Goal: Information Seeking & Learning: Check status

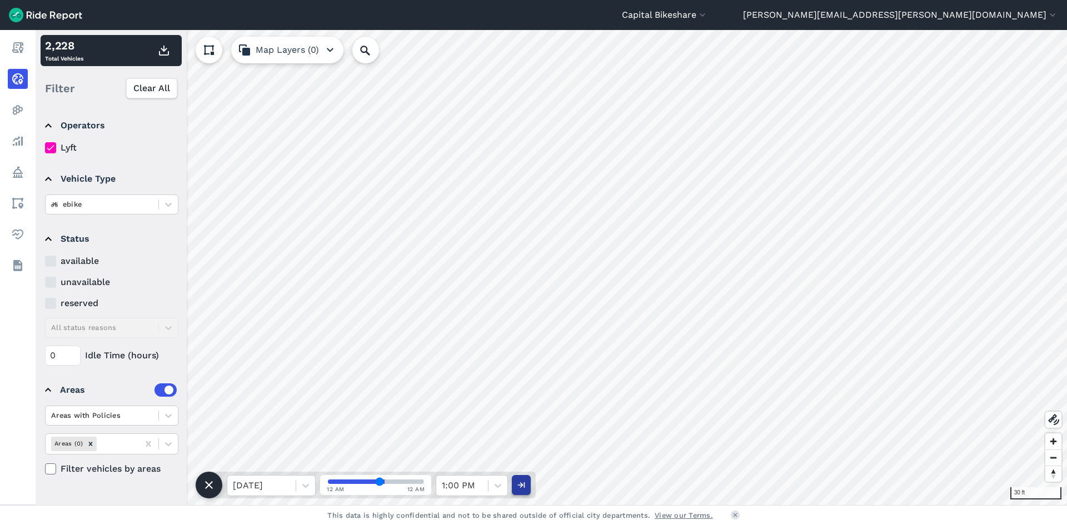
click at [520, 487] on icon "button" at bounding box center [521, 484] width 11 height 11
type input "53"
click at [297, 487] on div at bounding box center [305, 485] width 19 height 19
click at [297, 491] on div at bounding box center [305, 485] width 19 height 19
click at [284, 414] on div "Tue, Sep 30" at bounding box center [271, 413] width 89 height 22
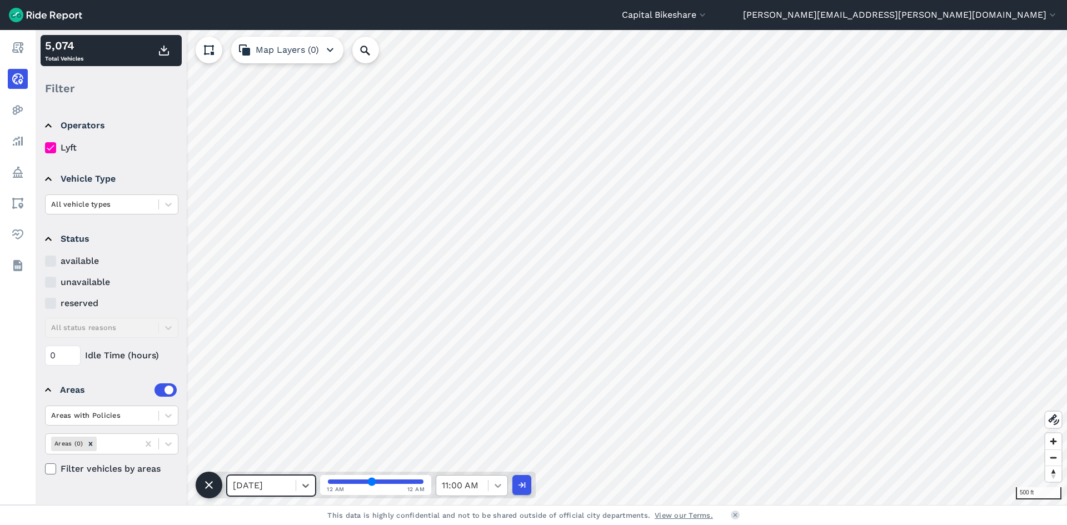
click at [494, 484] on icon at bounding box center [497, 485] width 11 height 11
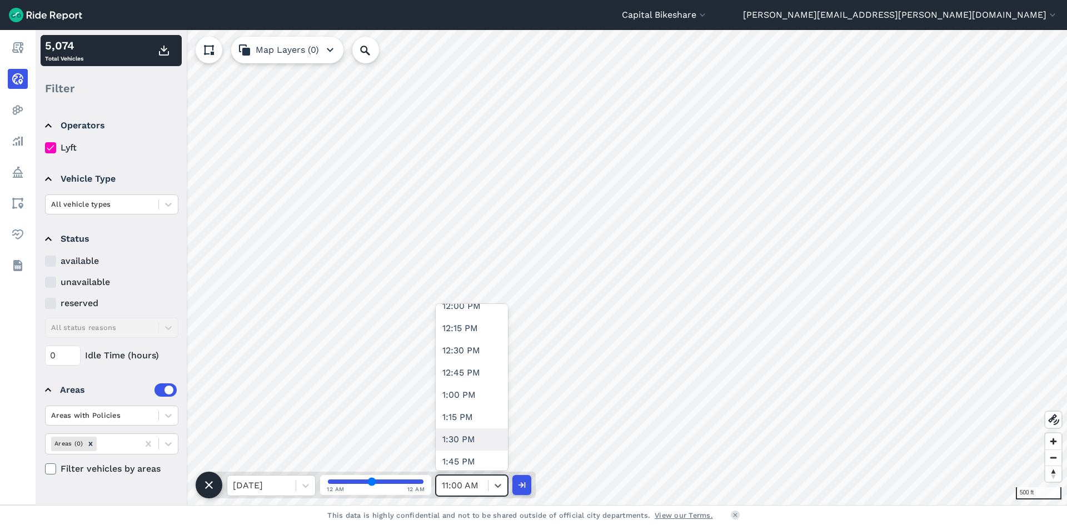
click at [474, 433] on div "1:30 PM" at bounding box center [472, 439] width 72 height 22
click at [129, 207] on div at bounding box center [102, 204] width 102 height 13
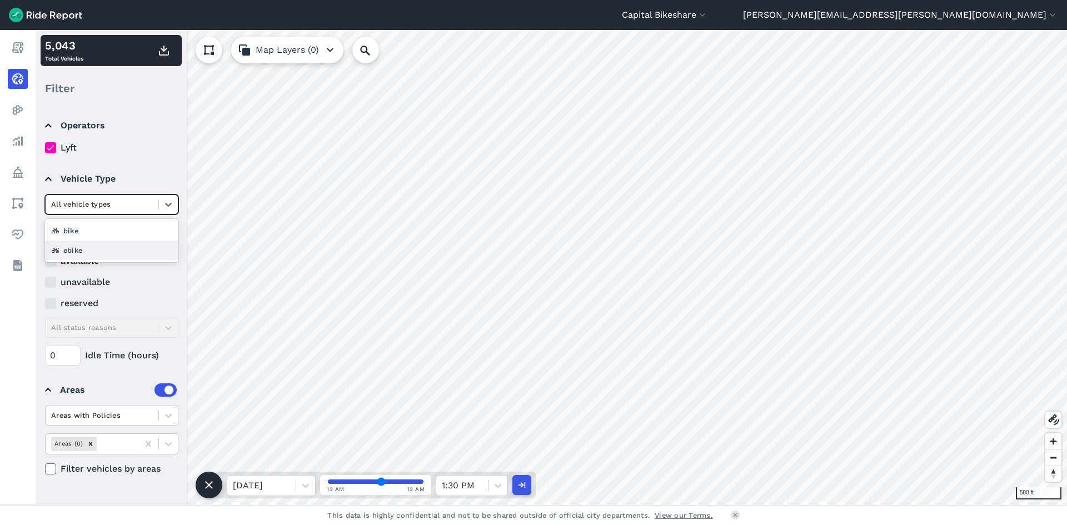
click at [104, 246] on div "ebike" at bounding box center [111, 250] width 133 height 19
click at [162, 51] on icon "button" at bounding box center [163, 50] width 13 height 13
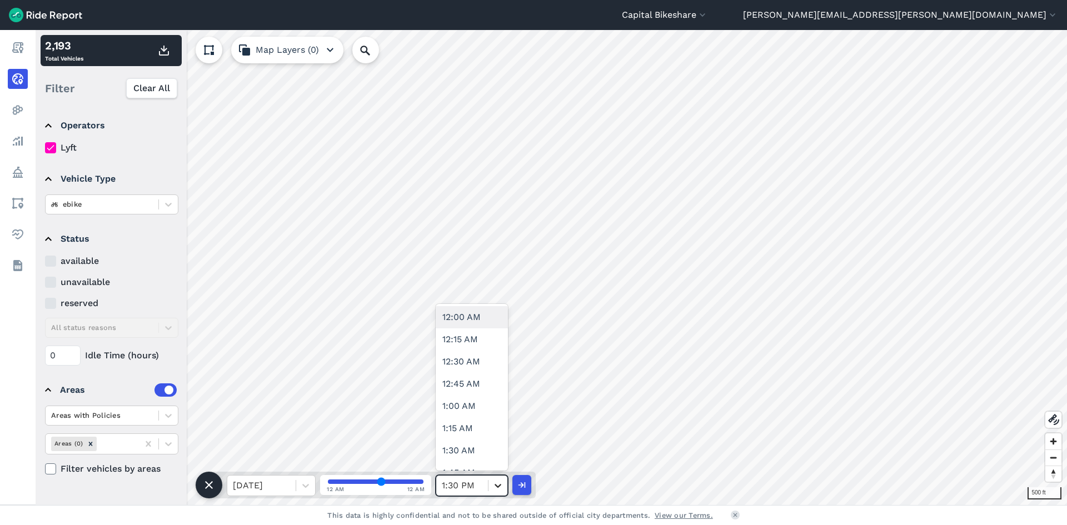
click at [497, 487] on icon at bounding box center [497, 485] width 11 height 11
click at [468, 378] on div "2:00 PM" at bounding box center [472, 373] width 72 height 22
click at [159, 54] on use "button" at bounding box center [164, 51] width 10 height 10
click at [482, 485] on div "2:00 PM" at bounding box center [462, 486] width 52 height 20
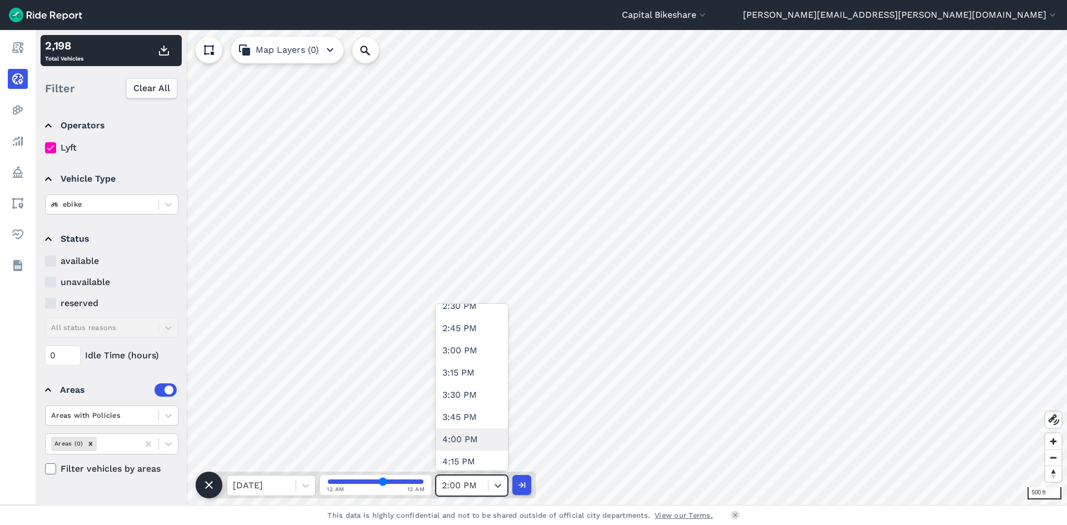
scroll to position [1222, 0]
click at [478, 363] on div "2:30 PM" at bounding box center [472, 362] width 72 height 22
click at [163, 54] on icon "button" at bounding box center [163, 50] width 13 height 13
click at [494, 492] on div at bounding box center [497, 485] width 19 height 19
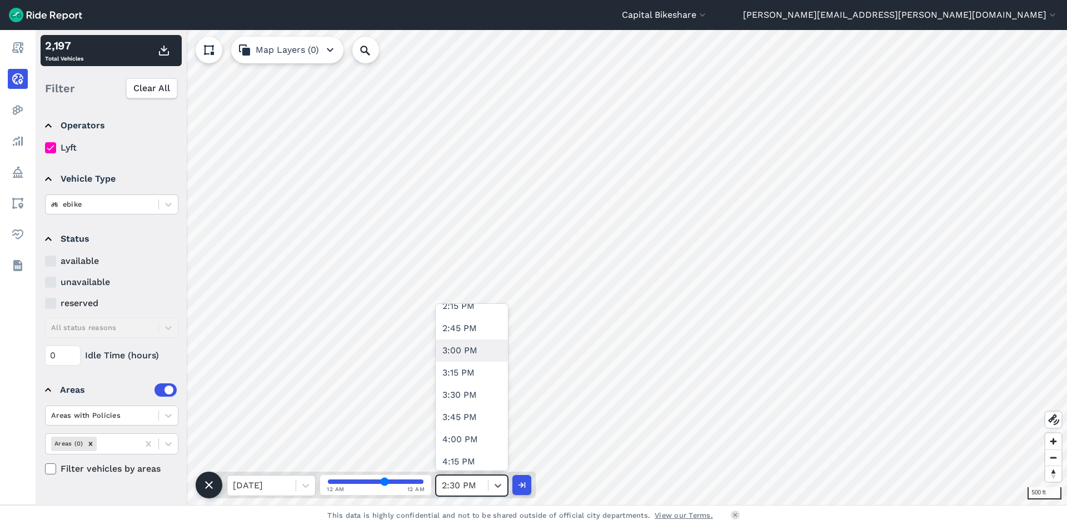
click at [472, 358] on div "3:00 PM" at bounding box center [472, 350] width 72 height 22
click at [162, 54] on use "button" at bounding box center [164, 51] width 10 height 10
click at [487, 484] on div "3:00 PM" at bounding box center [462, 486] width 52 height 20
click at [483, 401] on div "3:30 PM" at bounding box center [472, 395] width 72 height 22
click at [168, 55] on use "button" at bounding box center [164, 51] width 10 height 10
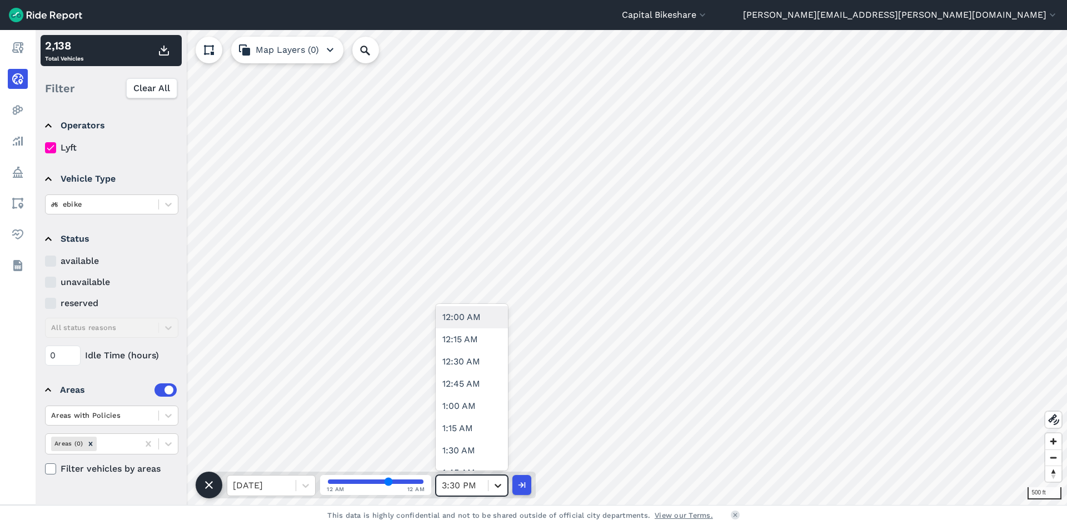
click at [491, 492] on div at bounding box center [497, 485] width 19 height 19
click at [468, 432] on div "4:00 PM" at bounding box center [472, 439] width 72 height 22
click at [169, 48] on icon "button" at bounding box center [163, 50] width 13 height 13
click at [486, 489] on div "4:00 PM" at bounding box center [462, 486] width 52 height 20
click at [498, 482] on icon at bounding box center [497, 485] width 11 height 11
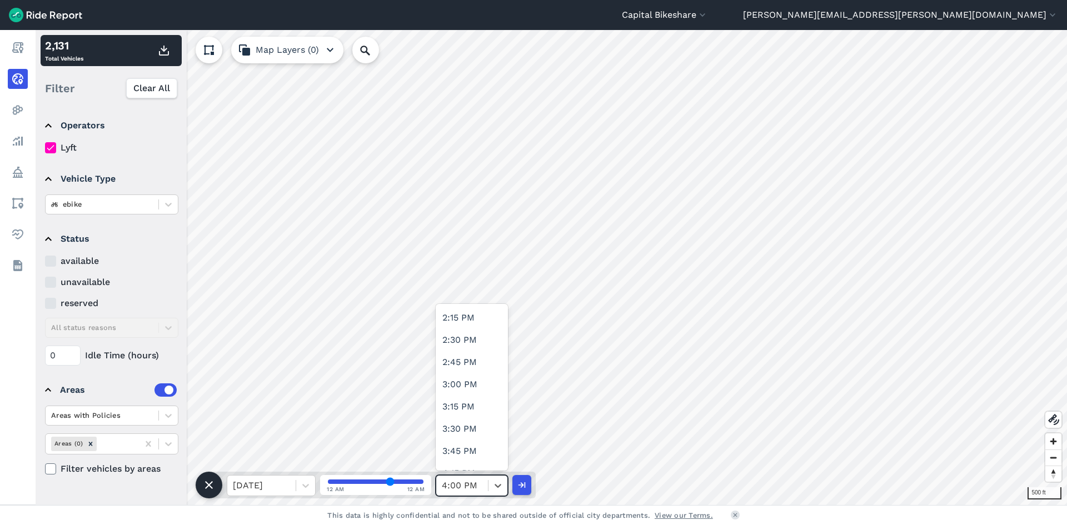
scroll to position [1389, 0]
click at [472, 374] on div "4:30 PM" at bounding box center [472, 373] width 72 height 22
click at [160, 52] on use "button" at bounding box center [164, 51] width 10 height 10
click at [496, 484] on icon at bounding box center [497, 486] width 7 height 4
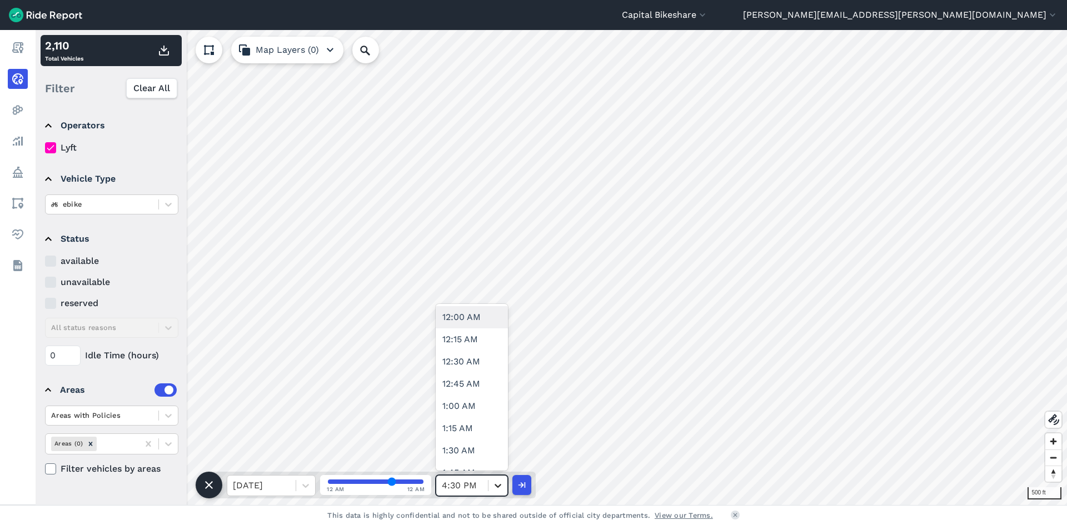
click at [491, 484] on div at bounding box center [497, 485] width 19 height 19
click at [464, 364] on div "5:00 PM" at bounding box center [472, 362] width 72 height 22
click at [162, 51] on icon "button" at bounding box center [163, 50] width 13 height 13
click at [485, 483] on div "5:00 PM" at bounding box center [462, 486] width 52 height 20
click at [456, 410] on div "5:30 PM" at bounding box center [472, 406] width 72 height 22
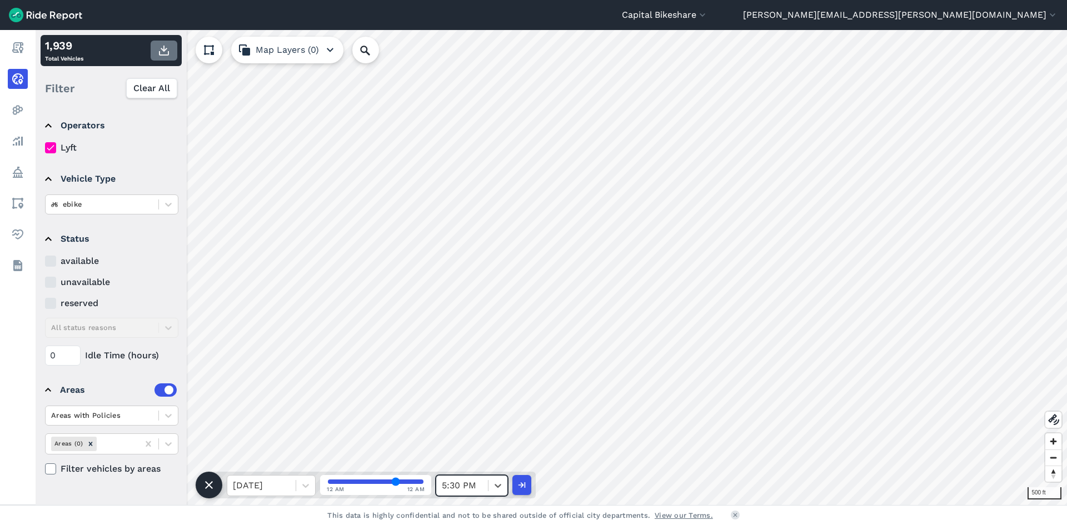
click at [158, 53] on icon "button" at bounding box center [163, 50] width 13 height 13
click at [493, 487] on icon at bounding box center [497, 485] width 11 height 11
click at [475, 403] on div "6:00 PM" at bounding box center [472, 395] width 72 height 22
click at [161, 49] on icon "button" at bounding box center [163, 50] width 13 height 13
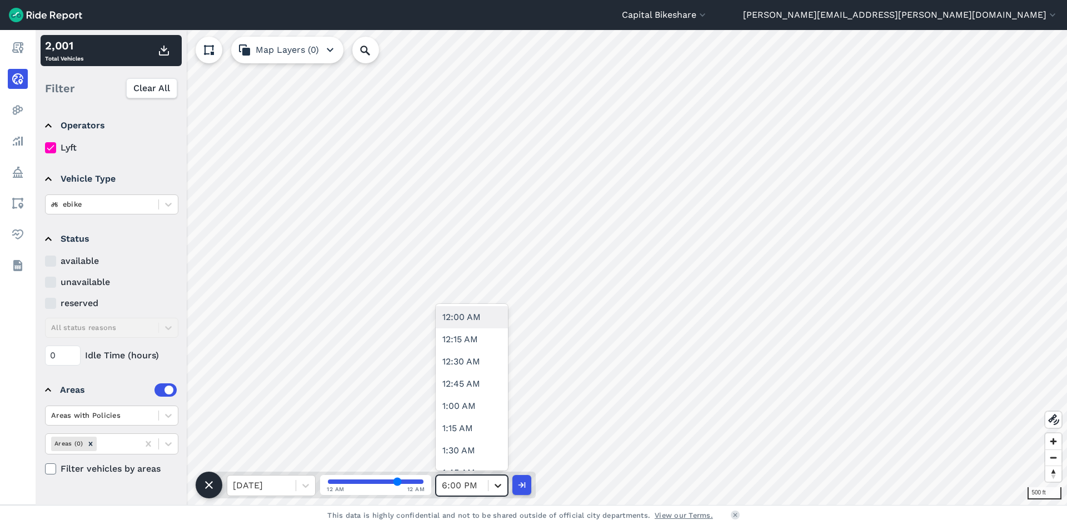
click at [493, 486] on icon at bounding box center [497, 485] width 11 height 11
click at [468, 388] on div "6:30 PM" at bounding box center [472, 384] width 72 height 22
click at [160, 55] on use "button" at bounding box center [164, 51] width 10 height 10
click at [492, 487] on icon at bounding box center [497, 485] width 11 height 11
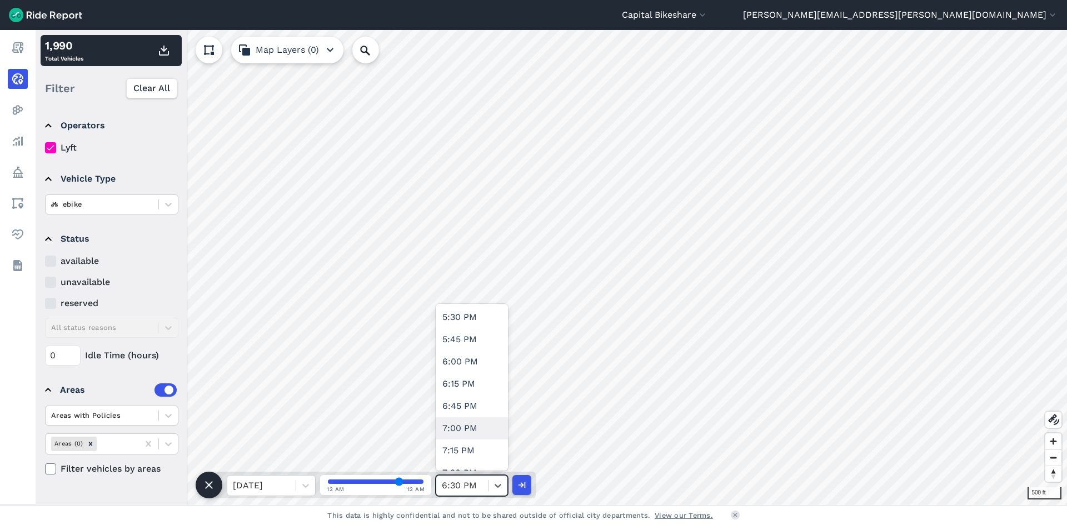
click at [478, 434] on div "7:00 PM" at bounding box center [472, 428] width 72 height 22
click at [167, 52] on icon "button" at bounding box center [163, 50] width 13 height 13
click at [492, 488] on div at bounding box center [497, 485] width 19 height 19
click at [501, 489] on icon at bounding box center [497, 485] width 11 height 11
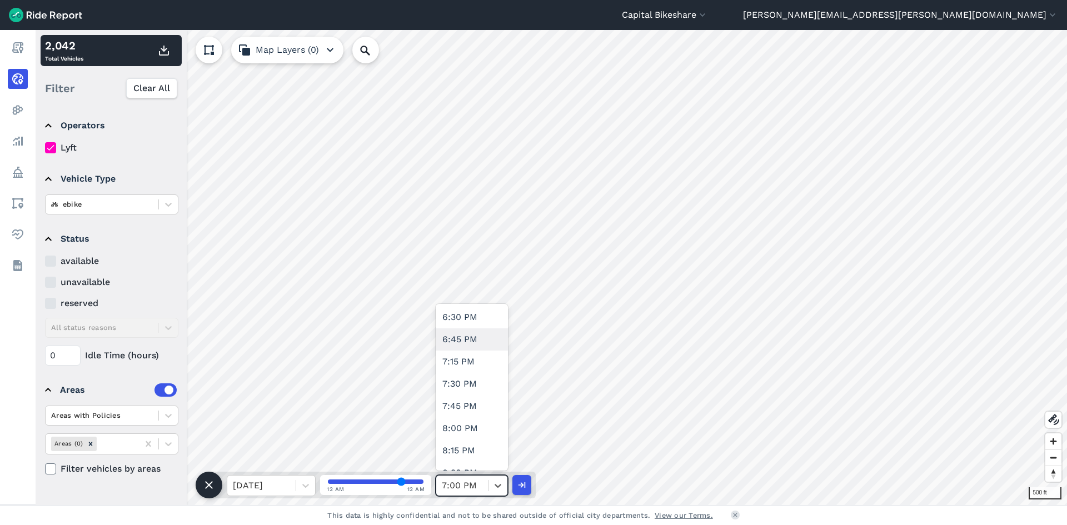
scroll to position [1667, 0]
click at [481, 367] on div "7:30 PM" at bounding box center [472, 362] width 72 height 22
click at [165, 52] on icon "button" at bounding box center [163, 50] width 13 height 13
click at [497, 486] on icon at bounding box center [497, 486] width 7 height 4
click at [481, 411] on div "8:00 PM" at bounding box center [472, 406] width 72 height 22
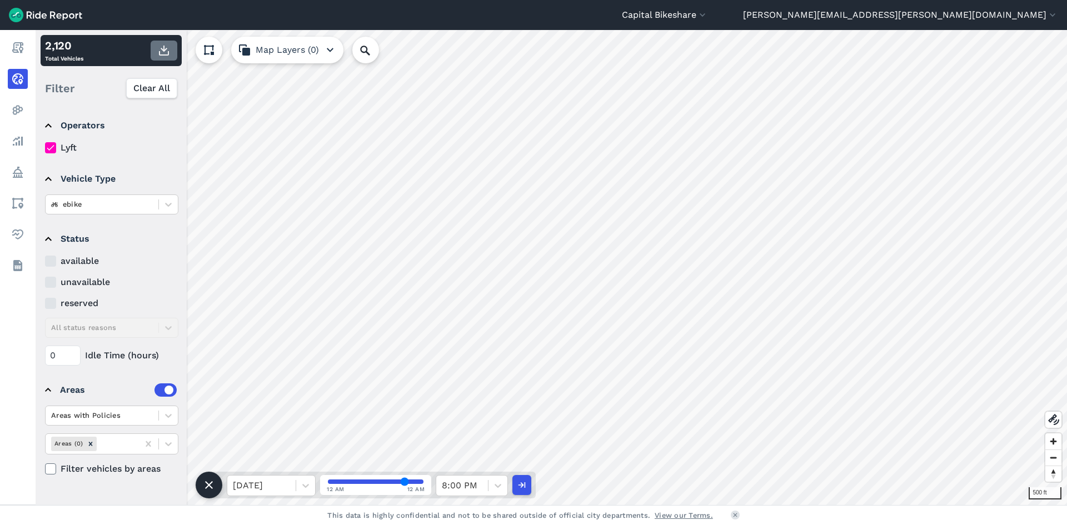
click at [164, 50] on use "button" at bounding box center [164, 51] width 10 height 10
click at [493, 487] on icon at bounding box center [497, 485] width 11 height 11
click at [499, 483] on icon at bounding box center [497, 485] width 11 height 11
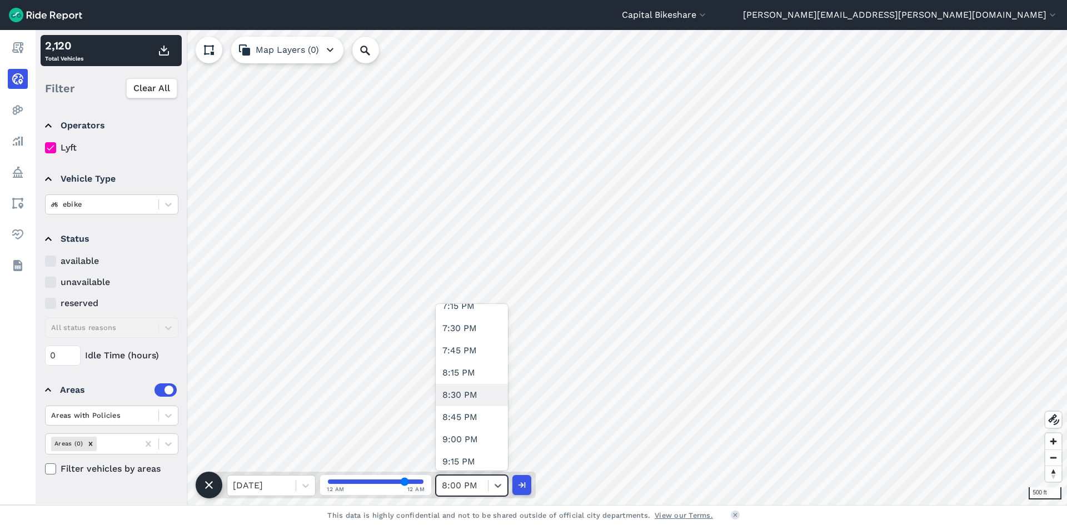
click at [488, 403] on div "8:30 PM" at bounding box center [472, 395] width 72 height 22
click at [164, 56] on use "button" at bounding box center [164, 51] width 10 height 10
click at [494, 489] on icon at bounding box center [497, 485] width 11 height 11
click at [480, 446] on div "9:00 PM" at bounding box center [472, 439] width 72 height 22
click at [163, 52] on icon "button" at bounding box center [163, 50] width 13 height 13
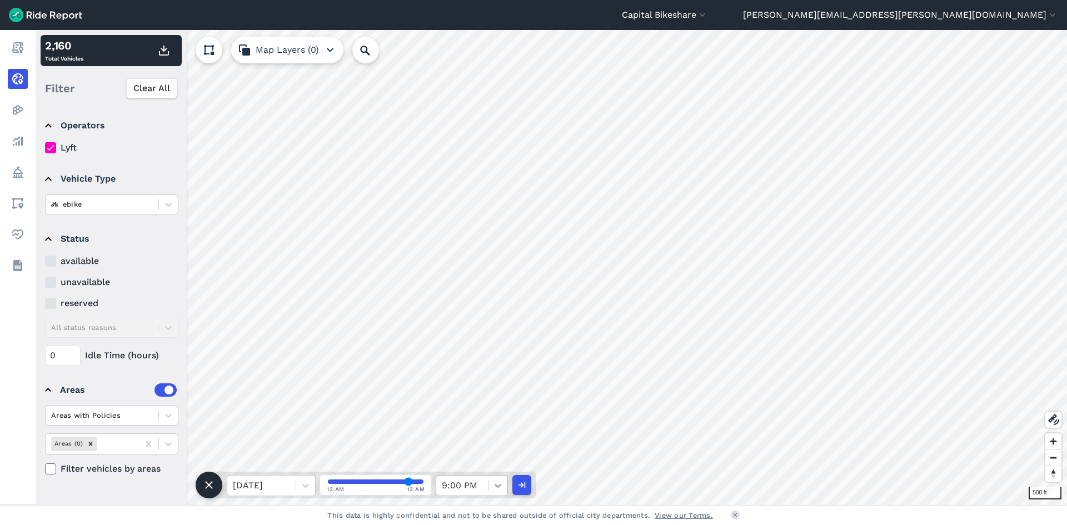
click at [495, 488] on icon at bounding box center [497, 485] width 11 height 11
click at [473, 380] on div "9:30 PM" at bounding box center [472, 373] width 72 height 22
click at [164, 50] on use "button" at bounding box center [164, 51] width 10 height 10
click at [489, 483] on div at bounding box center [497, 485] width 19 height 19
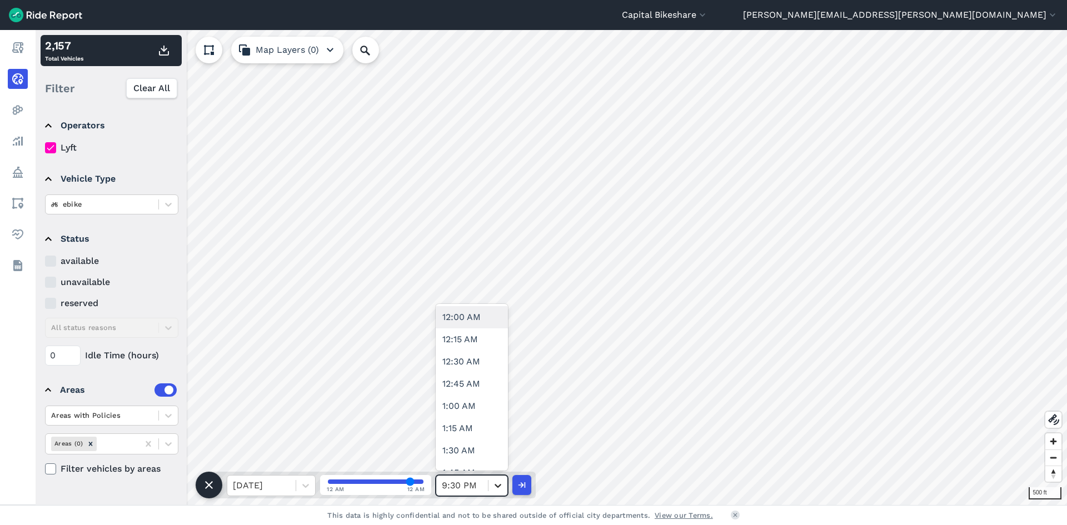
click at [494, 491] on div at bounding box center [497, 485] width 19 height 19
click at [463, 365] on div "10:00 PM" at bounding box center [472, 362] width 72 height 22
click at [163, 51] on use "button" at bounding box center [164, 51] width 10 height 10
click at [495, 486] on icon at bounding box center [497, 485] width 11 height 11
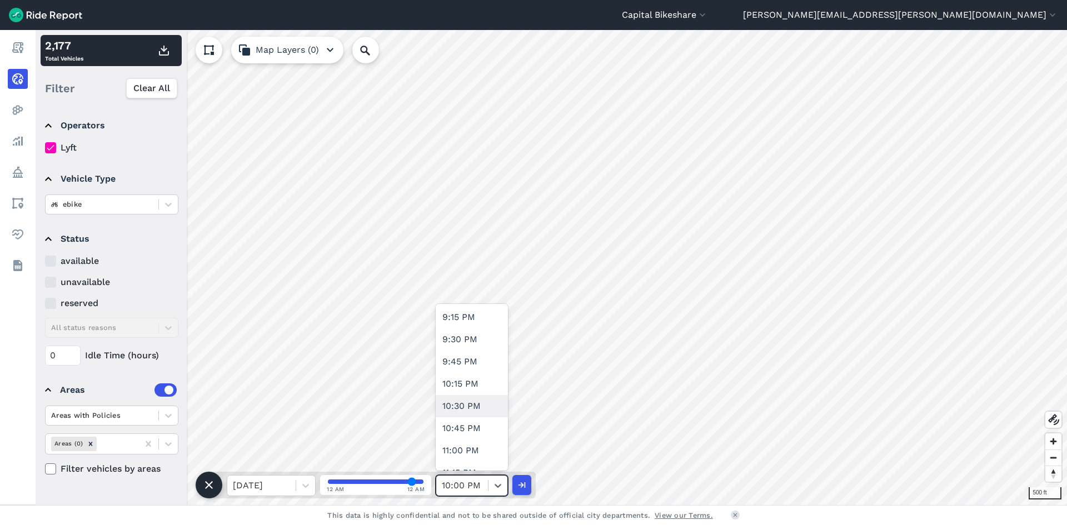
click at [478, 411] on div "10:30 PM" at bounding box center [472, 406] width 72 height 22
click at [159, 51] on use "button" at bounding box center [164, 51] width 10 height 10
click at [491, 482] on div at bounding box center [497, 485] width 19 height 19
click at [483, 394] on div "11:00 PM" at bounding box center [472, 390] width 72 height 22
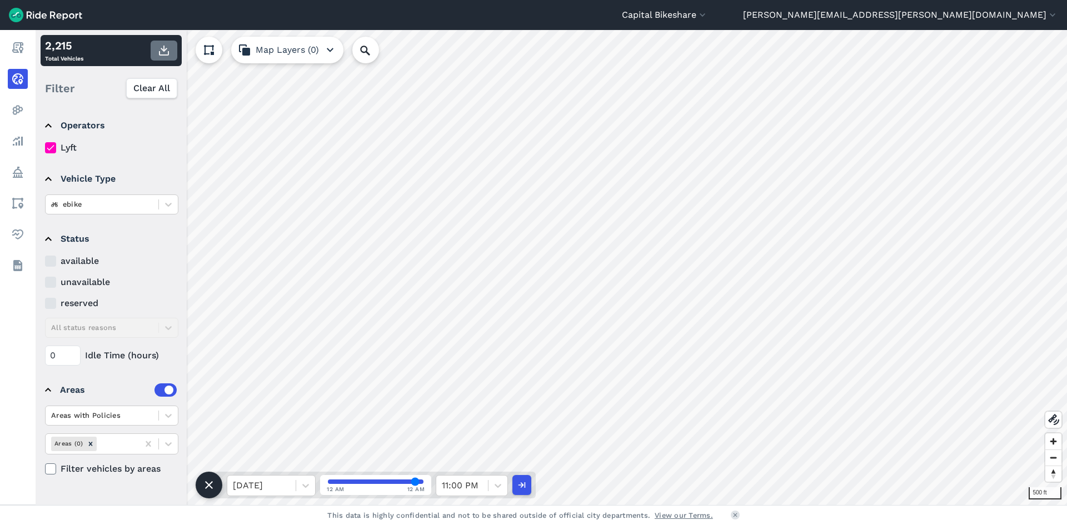
click at [168, 51] on icon "button" at bounding box center [163, 50] width 13 height 13
click at [495, 489] on icon at bounding box center [497, 485] width 11 height 11
click at [486, 440] on div "11:30 PM" at bounding box center [472, 435] width 72 height 22
click at [164, 53] on icon "button" at bounding box center [163, 50] width 13 height 13
click at [298, 485] on div at bounding box center [305, 485] width 19 height 19
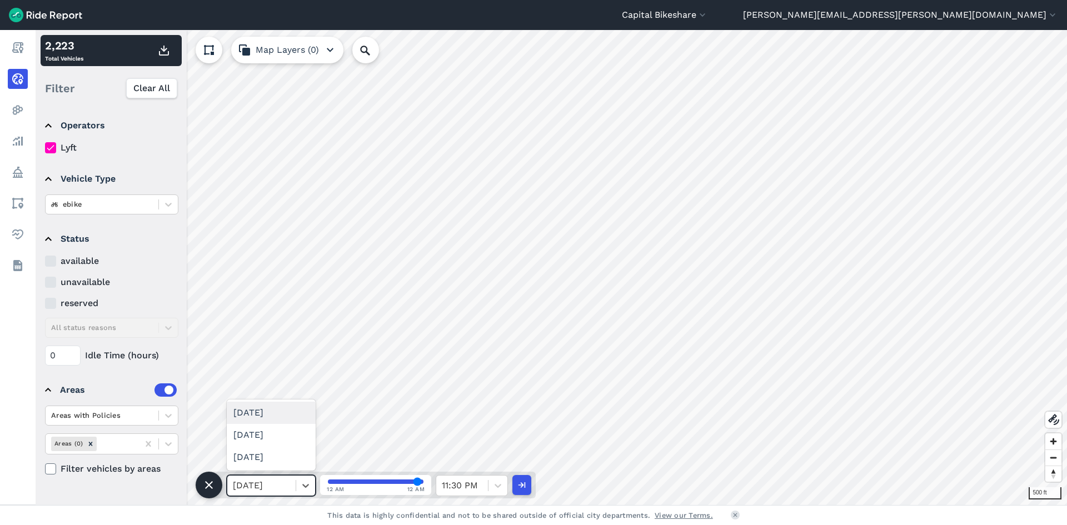
click at [268, 412] on div "[DATE]" at bounding box center [271, 413] width 89 height 22
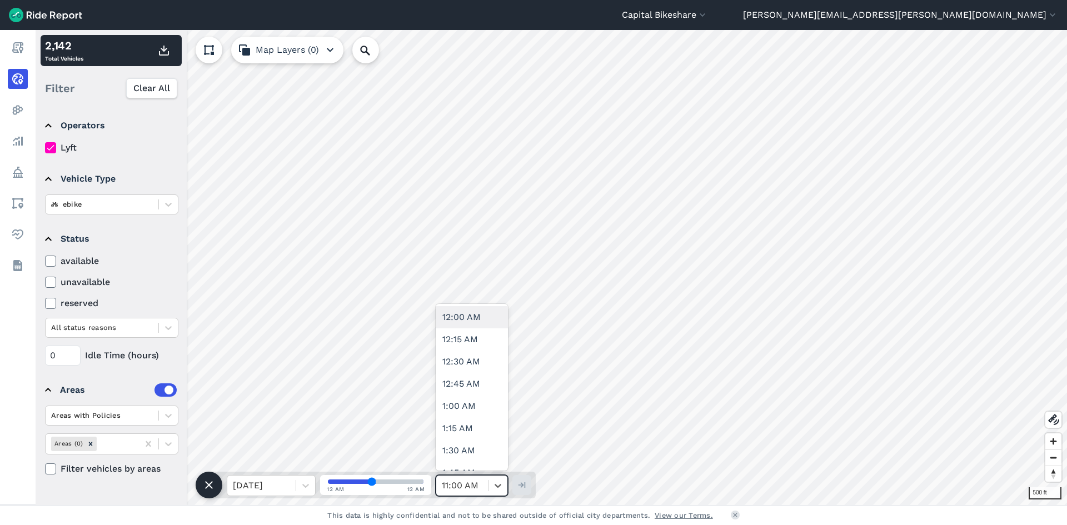
click at [465, 486] on div at bounding box center [462, 486] width 41 height 16
click at [473, 320] on div "12:00 AM" at bounding box center [472, 317] width 72 height 22
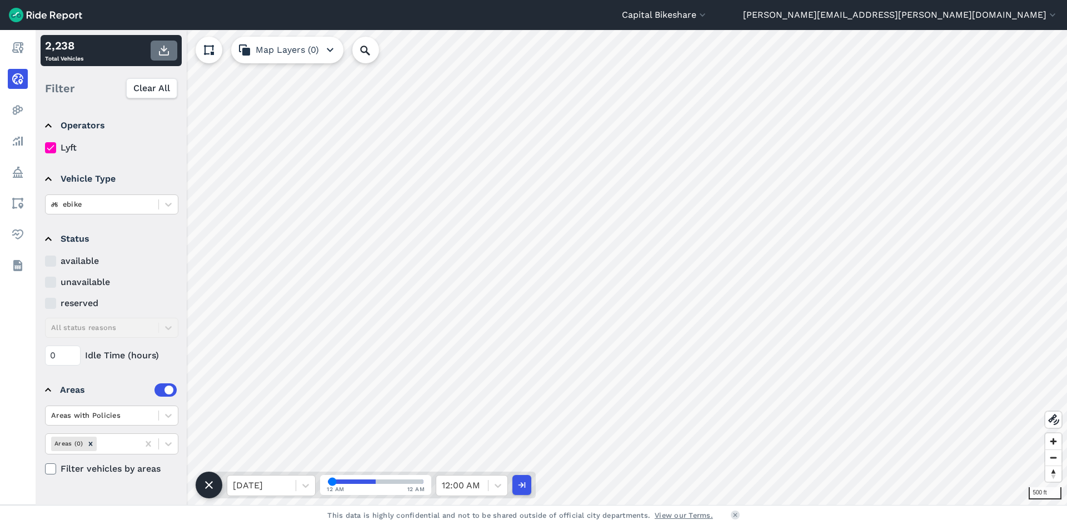
click at [167, 51] on icon "button" at bounding box center [163, 50] width 13 height 13
click at [492, 491] on icon at bounding box center [497, 485] width 11 height 11
click at [463, 345] on div "12:30 AM" at bounding box center [472, 339] width 72 height 22
click at [163, 56] on use "button" at bounding box center [164, 51] width 10 height 10
click at [484, 489] on div "12:30 AM" at bounding box center [462, 486] width 52 height 20
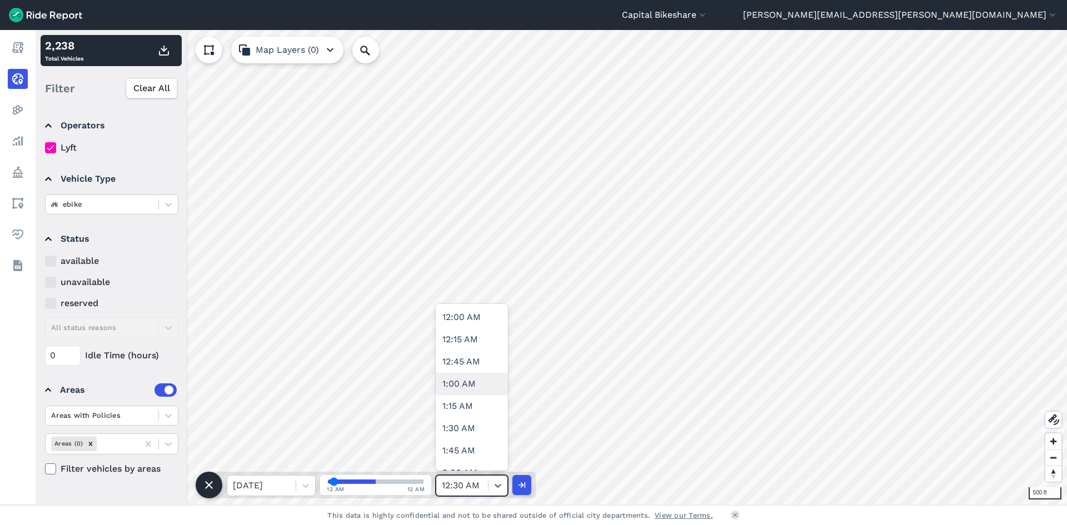
click at [472, 390] on div "1:00 AM" at bounding box center [472, 384] width 72 height 22
click at [163, 49] on icon "button" at bounding box center [163, 50] width 13 height 13
click at [492, 485] on div at bounding box center [497, 485] width 19 height 19
click at [478, 429] on div "1:30 AM" at bounding box center [472, 428] width 72 height 22
click at [166, 61] on div "2,248 Total Vehicles" at bounding box center [111, 50] width 141 height 31
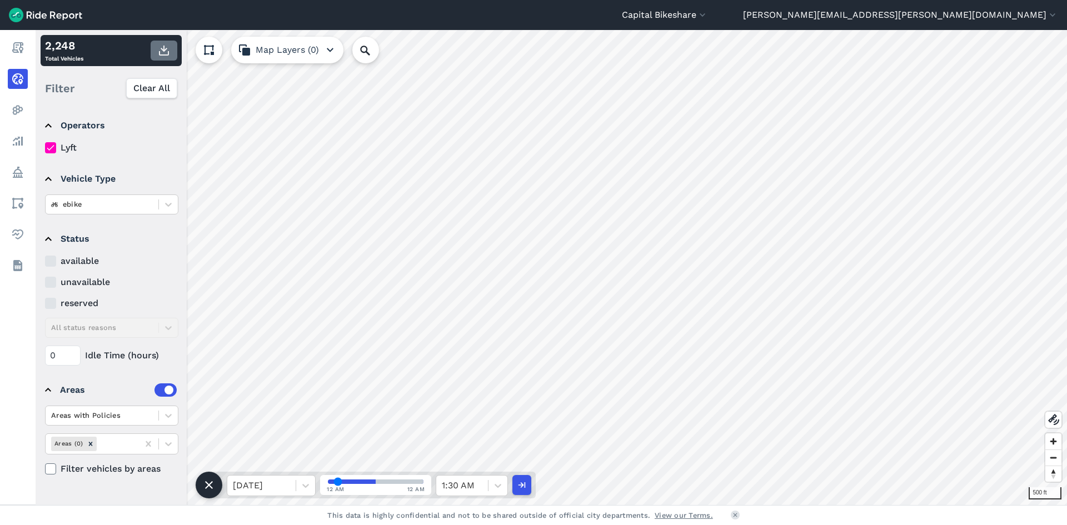
click at [166, 53] on icon "button" at bounding box center [163, 50] width 13 height 13
click at [494, 482] on icon at bounding box center [497, 485] width 11 height 11
click at [475, 414] on div "2:00 AM" at bounding box center [472, 417] width 72 height 22
click at [164, 49] on use "button" at bounding box center [164, 51] width 10 height 10
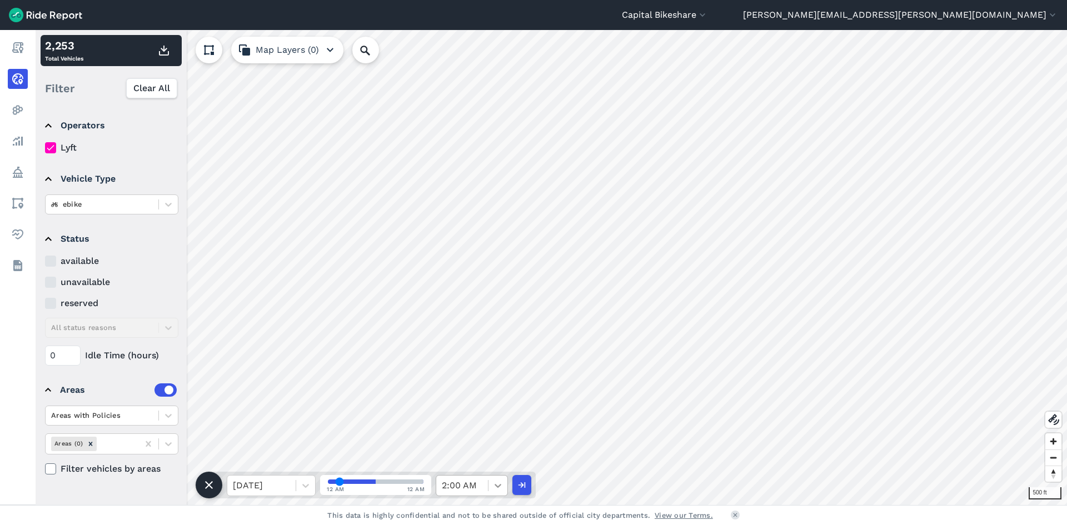
click at [492, 489] on icon at bounding box center [497, 485] width 11 height 11
click at [477, 411] on div "2:30 AM" at bounding box center [472, 406] width 72 height 22
click at [168, 50] on icon "button" at bounding box center [163, 50] width 13 height 13
click at [498, 489] on icon at bounding box center [497, 485] width 11 height 11
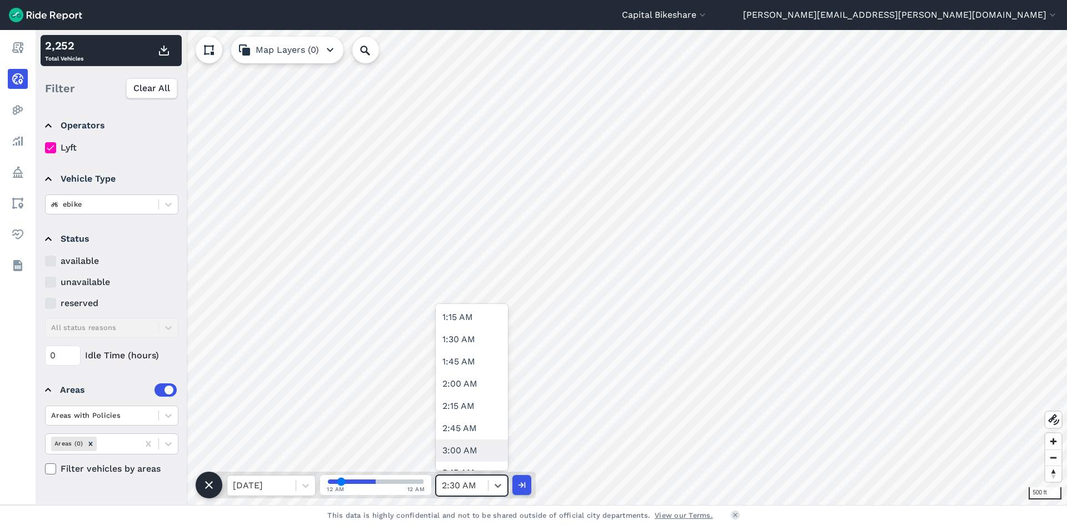
click at [487, 455] on div "3:00 AM" at bounding box center [472, 450] width 72 height 22
click at [167, 51] on icon "button" at bounding box center [163, 50] width 13 height 13
click at [495, 484] on icon at bounding box center [497, 485] width 11 height 11
click at [472, 336] on div "3:30 AM" at bounding box center [472, 328] width 72 height 22
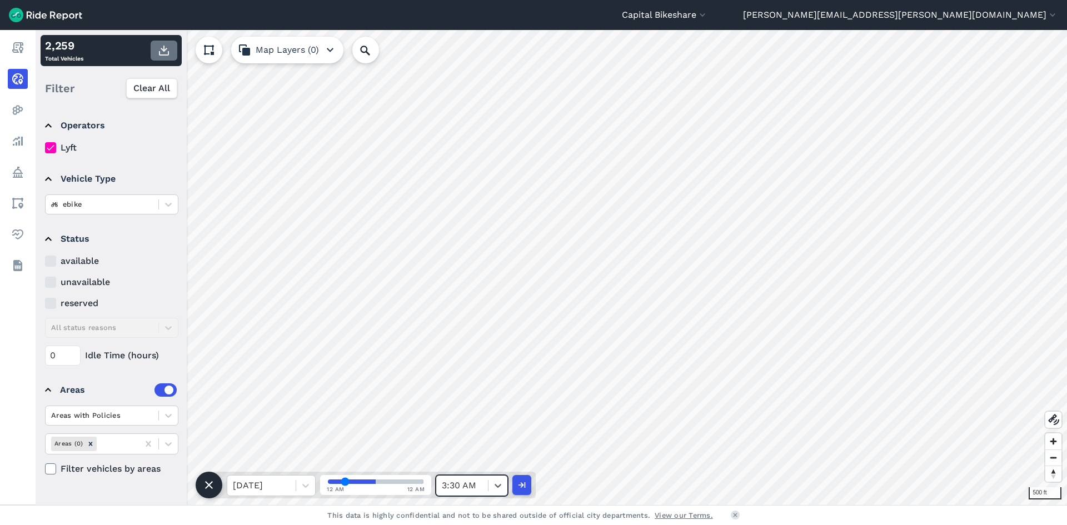
click at [165, 47] on icon "button" at bounding box center [163, 50] width 13 height 13
click at [499, 484] on icon at bounding box center [497, 485] width 11 height 11
click at [498, 489] on icon at bounding box center [497, 485] width 11 height 11
click at [467, 432] on div "4:00 AM" at bounding box center [472, 428] width 72 height 22
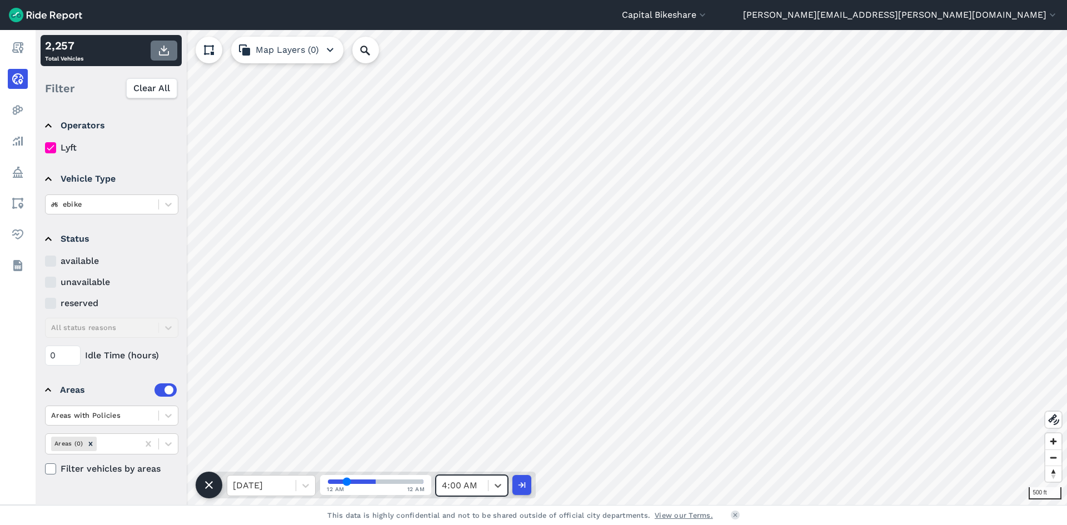
click at [160, 53] on use "button" at bounding box center [164, 51] width 10 height 10
click at [487, 485] on div "4:00 AM" at bounding box center [462, 486] width 52 height 20
click at [461, 311] on div "4:30 AM" at bounding box center [472, 306] width 72 height 22
click at [162, 54] on icon "button" at bounding box center [163, 50] width 13 height 13
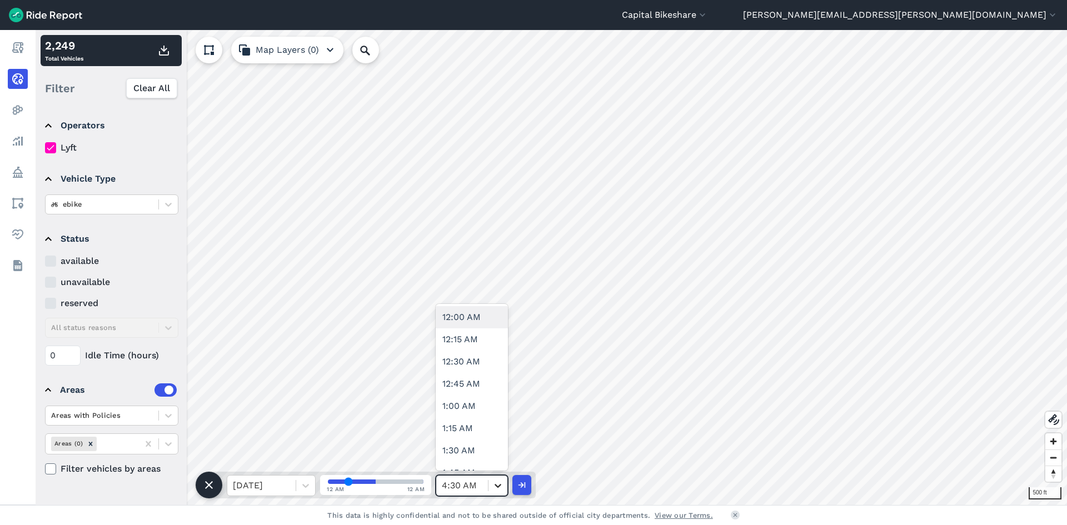
click at [495, 485] on icon at bounding box center [497, 486] width 7 height 4
click at [482, 409] on div "5:00 AM" at bounding box center [472, 406] width 72 height 22
click at [163, 54] on icon "button" at bounding box center [163, 50] width 13 height 13
click at [492, 491] on div at bounding box center [497, 485] width 19 height 19
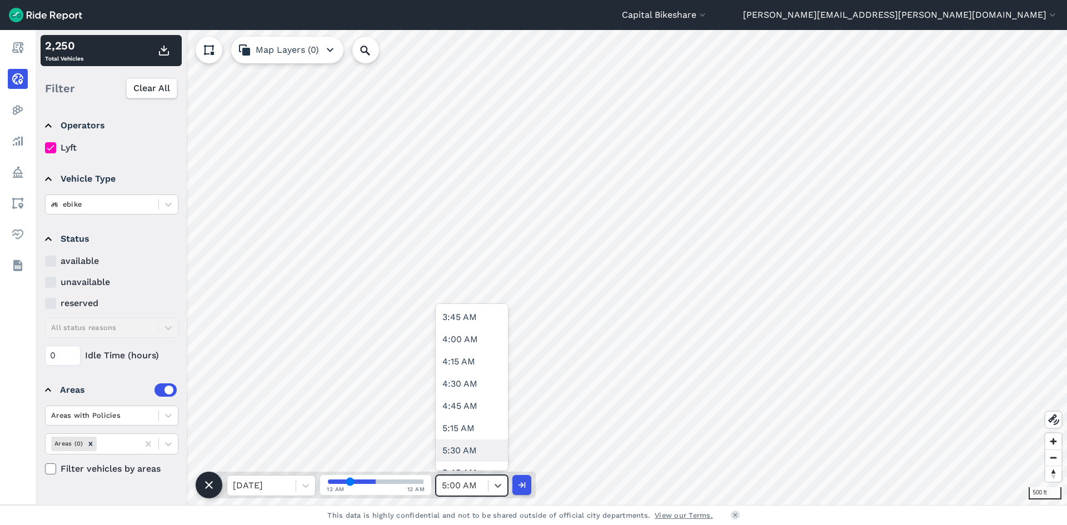
click at [460, 448] on div "5:30 AM" at bounding box center [472, 450] width 72 height 22
click at [169, 57] on button "button" at bounding box center [164, 51] width 27 height 20
click at [491, 487] on div at bounding box center [497, 485] width 19 height 19
click at [476, 444] on div "6:00 AM" at bounding box center [472, 439] width 72 height 22
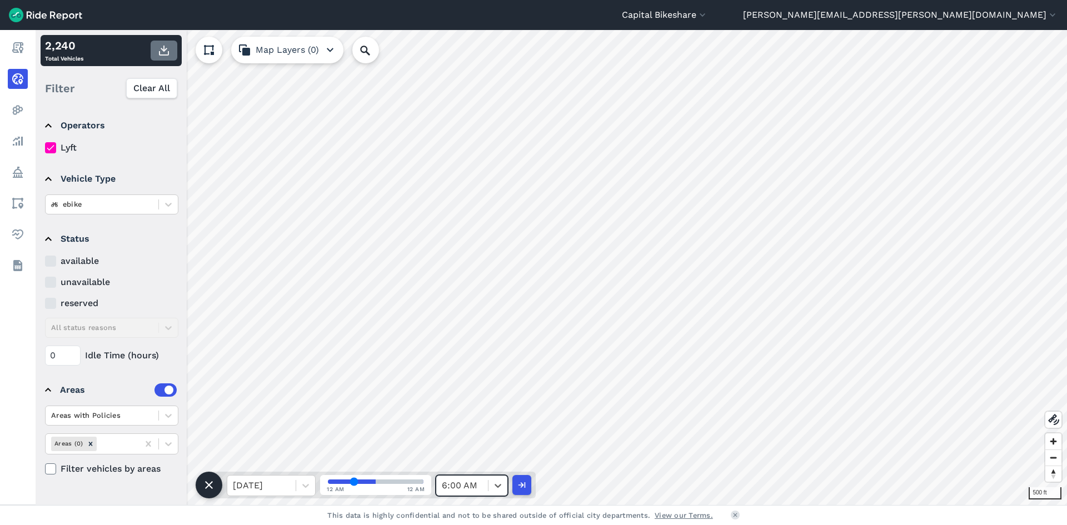
click at [160, 49] on icon "button" at bounding box center [163, 50] width 13 height 13
click at [494, 486] on icon at bounding box center [497, 485] width 11 height 11
click at [457, 379] on div "6:30 AM" at bounding box center [472, 373] width 72 height 22
click at [168, 53] on use "button" at bounding box center [164, 51] width 10 height 10
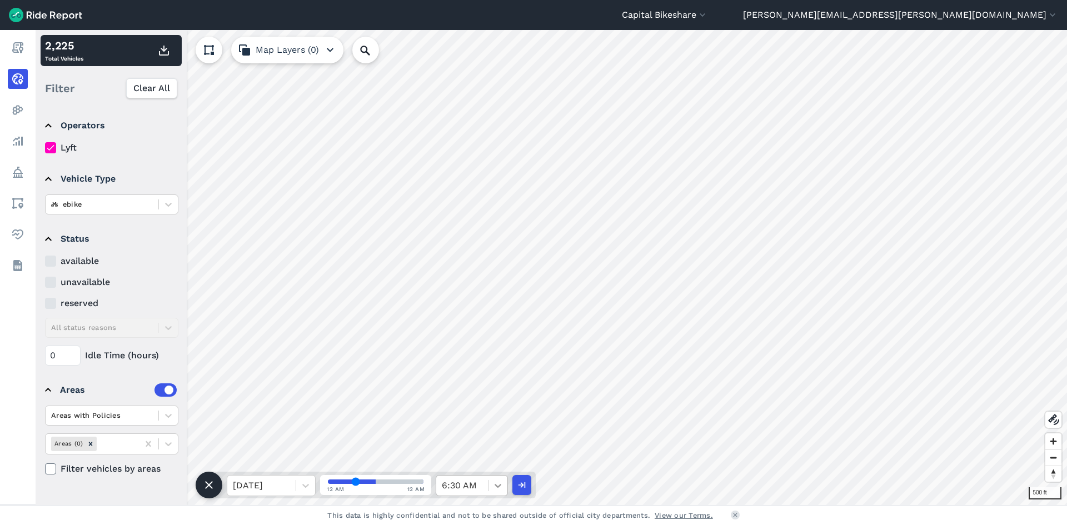
click at [497, 481] on icon at bounding box center [497, 485] width 11 height 11
click at [496, 483] on icon at bounding box center [497, 485] width 11 height 11
click at [469, 422] on div "7:00 AM" at bounding box center [472, 417] width 72 height 22
click at [162, 48] on use "button" at bounding box center [164, 51] width 10 height 10
click at [487, 488] on div "7:00 AM" at bounding box center [462, 486] width 52 height 20
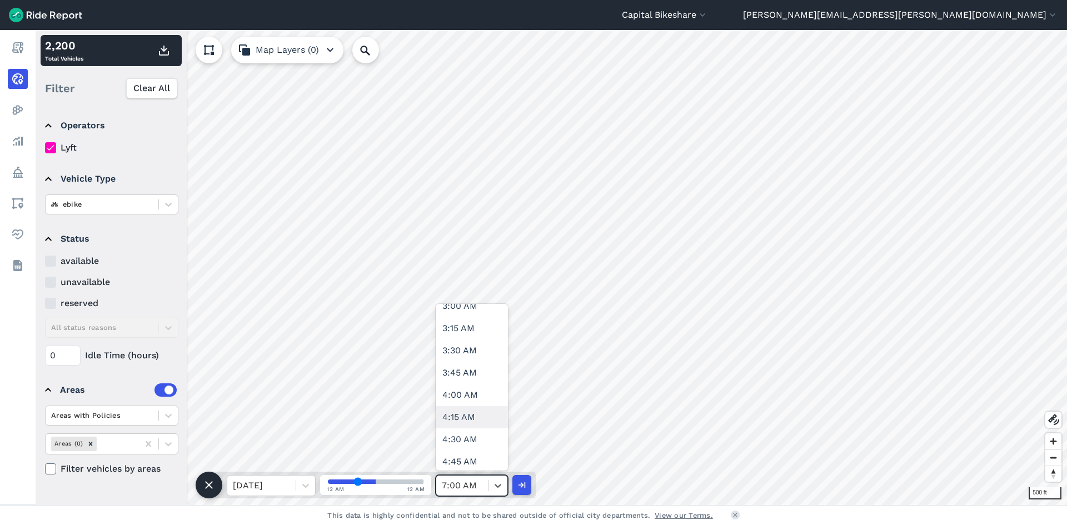
scroll to position [556, 0]
click at [475, 413] on div "7:30 AM" at bounding box center [472, 406] width 72 height 22
click at [164, 57] on button "button" at bounding box center [164, 51] width 27 height 20
click at [495, 489] on icon at bounding box center [497, 485] width 11 height 11
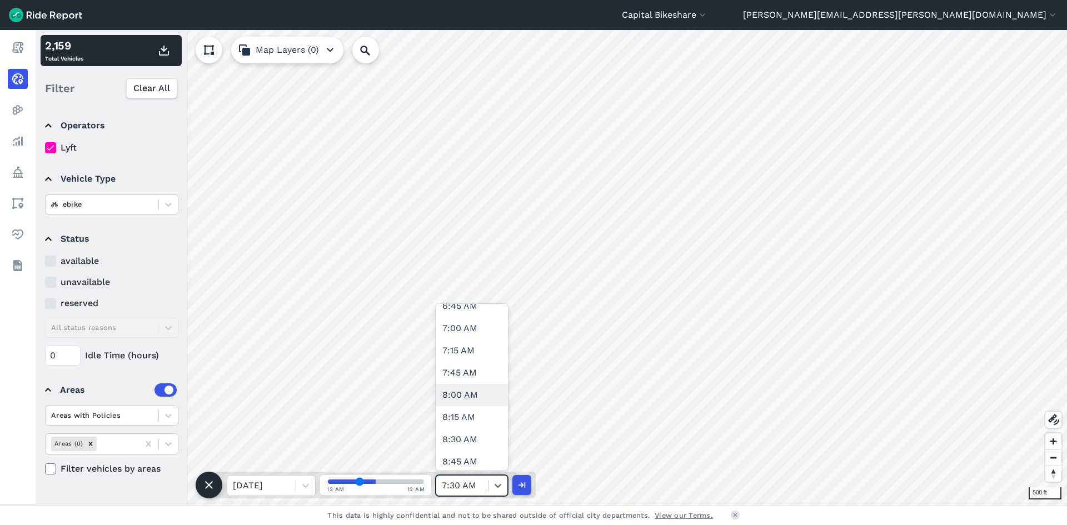
click at [469, 403] on div "8:00 AM" at bounding box center [472, 395] width 72 height 22
click at [165, 56] on icon "button" at bounding box center [163, 50] width 13 height 13
click at [491, 488] on div at bounding box center [497, 485] width 19 height 19
click at [467, 443] on div "8:30 AM" at bounding box center [472, 439] width 72 height 22
click at [167, 54] on use "button" at bounding box center [164, 51] width 10 height 10
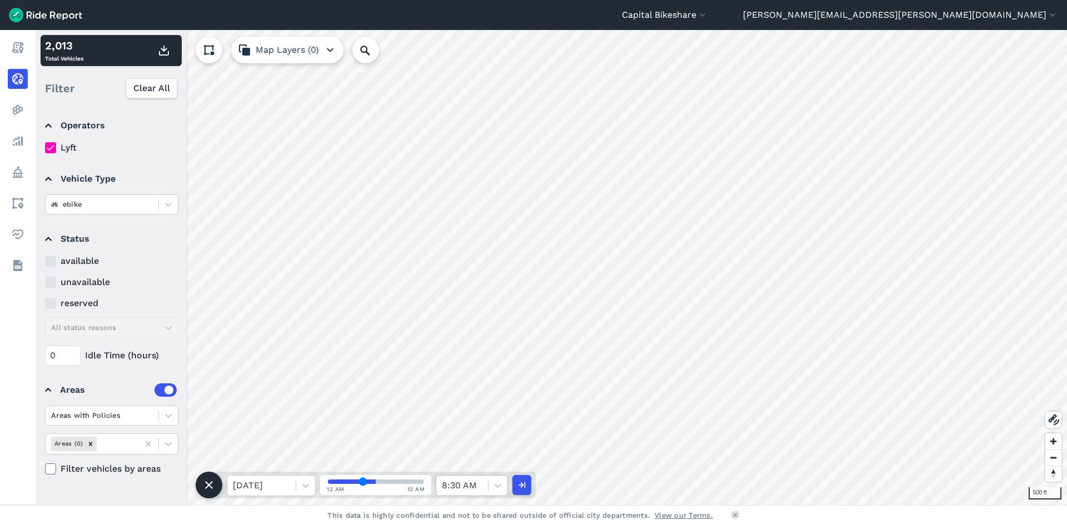
click at [485, 491] on div "8:30 AM" at bounding box center [462, 486] width 52 height 20
click at [486, 381] on div "9:00 AM" at bounding box center [472, 373] width 72 height 22
click at [163, 51] on use "button" at bounding box center [164, 51] width 10 height 10
click at [489, 488] on div at bounding box center [497, 485] width 19 height 19
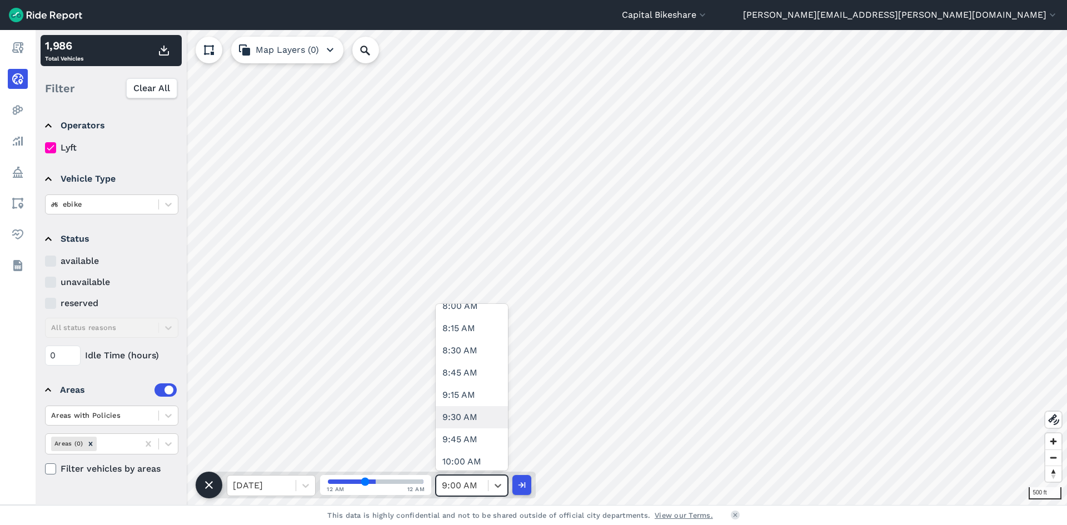
click at [479, 421] on div "9:30 AM" at bounding box center [472, 417] width 72 height 22
click at [169, 54] on use "button" at bounding box center [164, 51] width 10 height 10
click at [490, 489] on div at bounding box center [497, 485] width 19 height 19
click at [486, 413] on div "10:00 AM" at bounding box center [472, 406] width 72 height 22
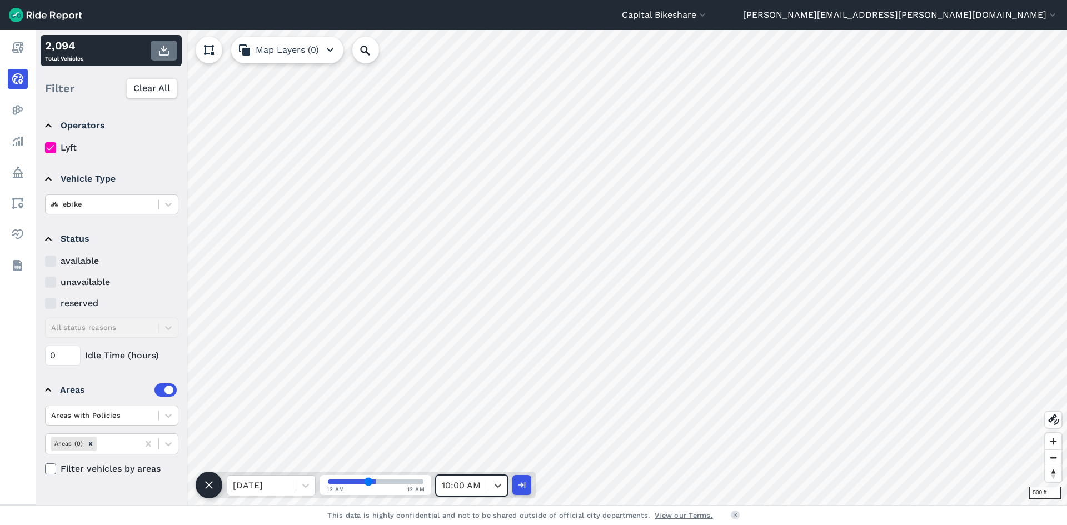
click at [164, 48] on use "button" at bounding box center [164, 51] width 10 height 10
click at [494, 489] on icon at bounding box center [497, 485] width 11 height 11
click at [486, 480] on div "10:00 AM" at bounding box center [462, 486] width 52 height 20
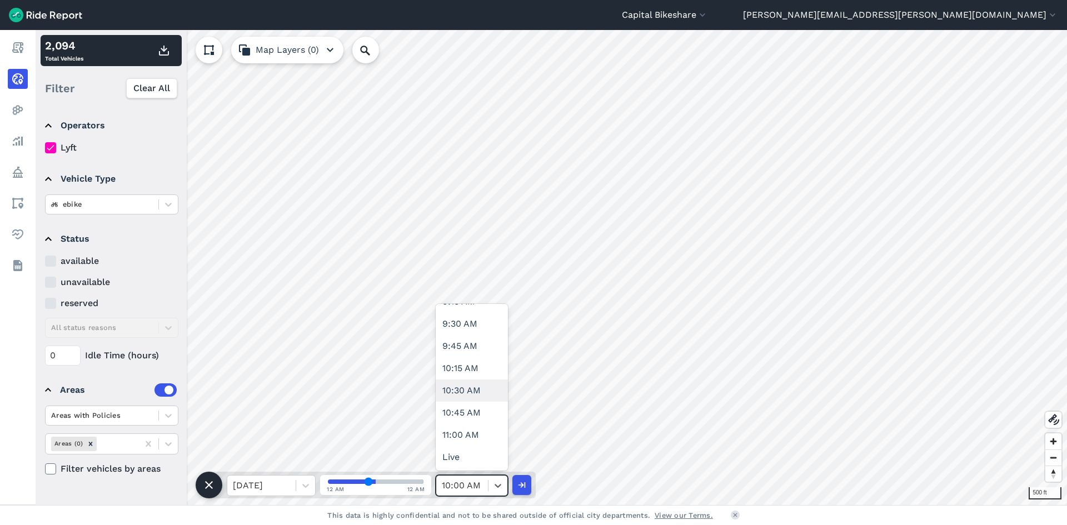
click at [473, 399] on div "10:30 AM" at bounding box center [472, 390] width 72 height 22
click at [165, 51] on icon "button" at bounding box center [163, 50] width 13 height 13
click at [494, 484] on icon at bounding box center [497, 485] width 11 height 11
click at [474, 437] on div "11:00 AM" at bounding box center [472, 435] width 72 height 22
type input "44"
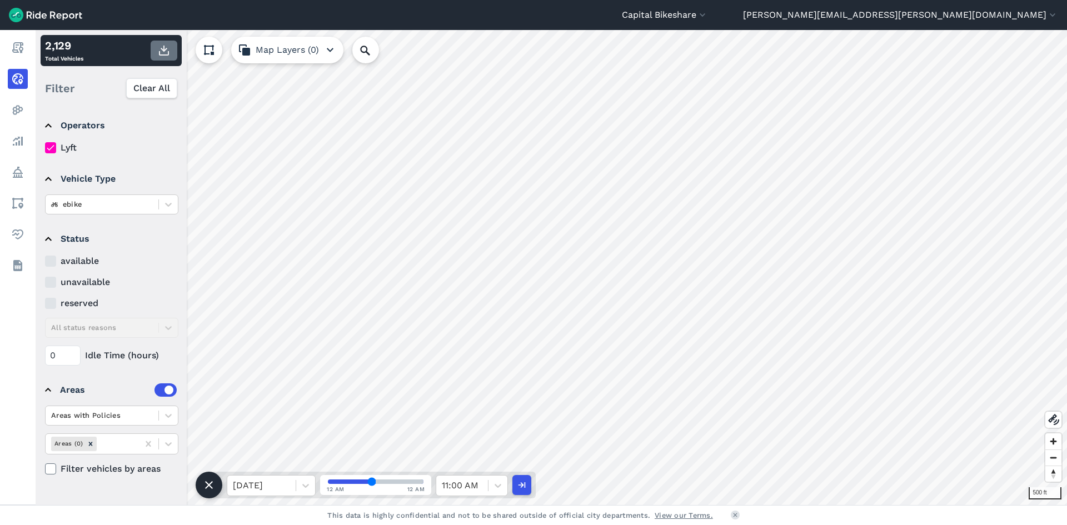
click at [166, 50] on use "button" at bounding box center [164, 51] width 10 height 10
